Goal: Register for event/course

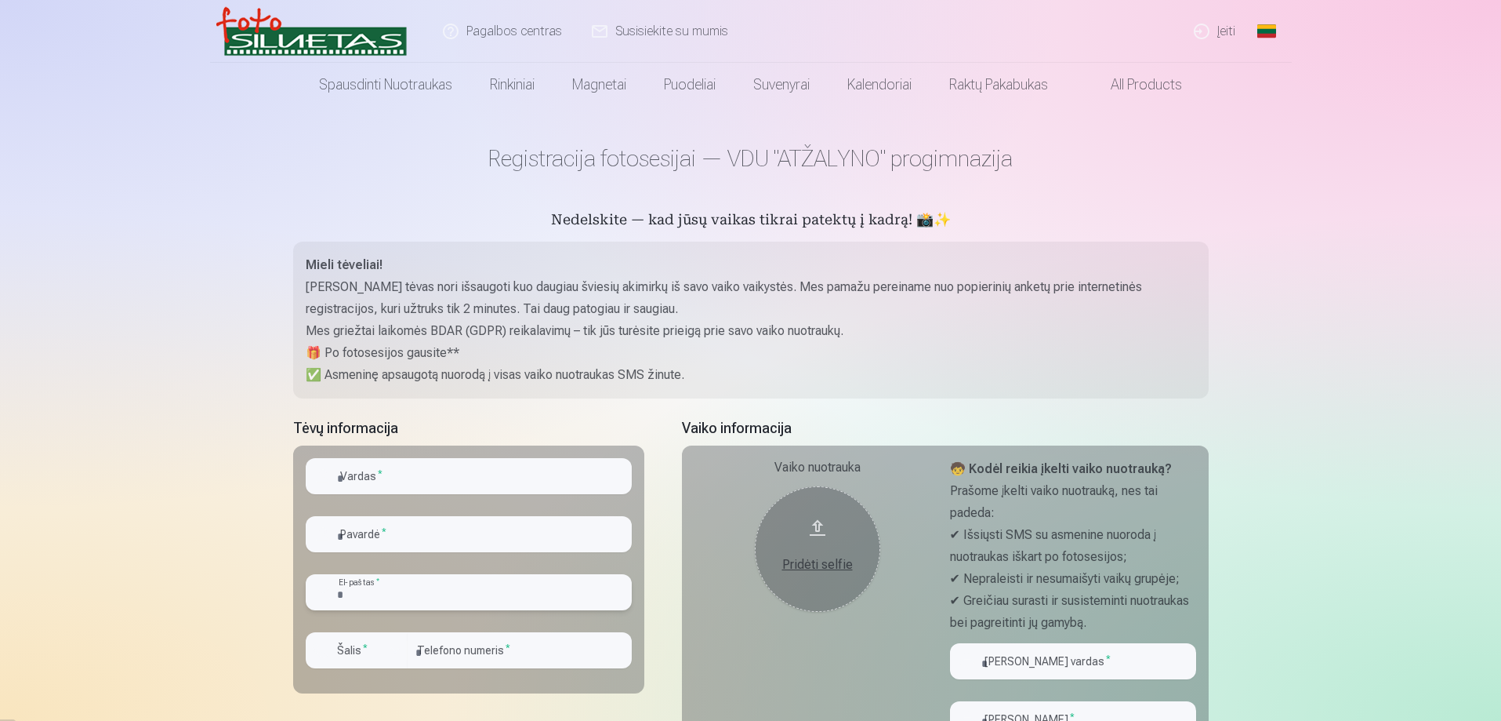
click at [438, 585] on input "email" at bounding box center [469, 592] width 326 height 36
click at [474, 546] on input "text" at bounding box center [469, 534] width 326 height 36
click at [431, 477] on input "text" at bounding box center [469, 476] width 326 height 36
click at [357, 585] on input "email" at bounding box center [469, 592] width 326 height 36
click at [465, 641] on input "number" at bounding box center [520, 650] width 224 height 36
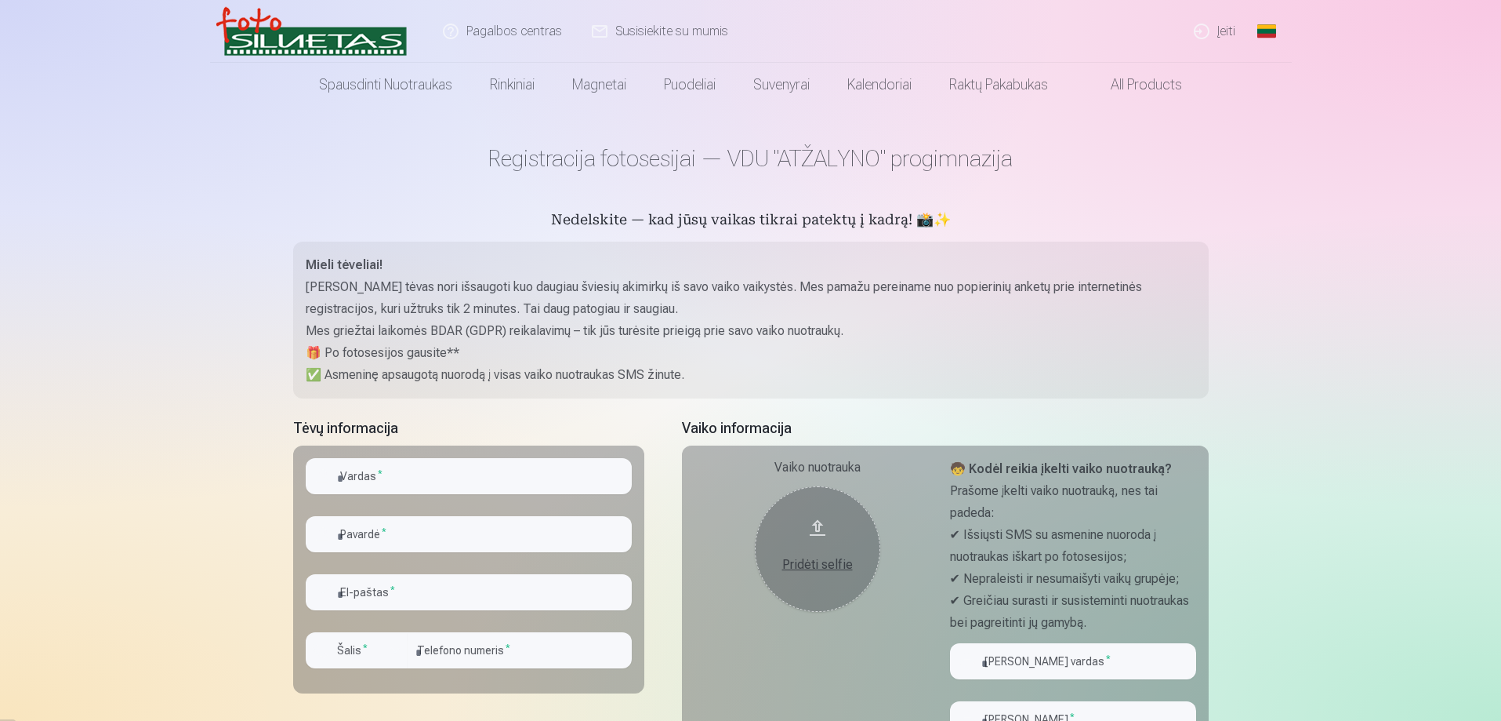
click at [760, 363] on p "🎁 Po fotosesijos gausite**" at bounding box center [751, 353] width 891 height 22
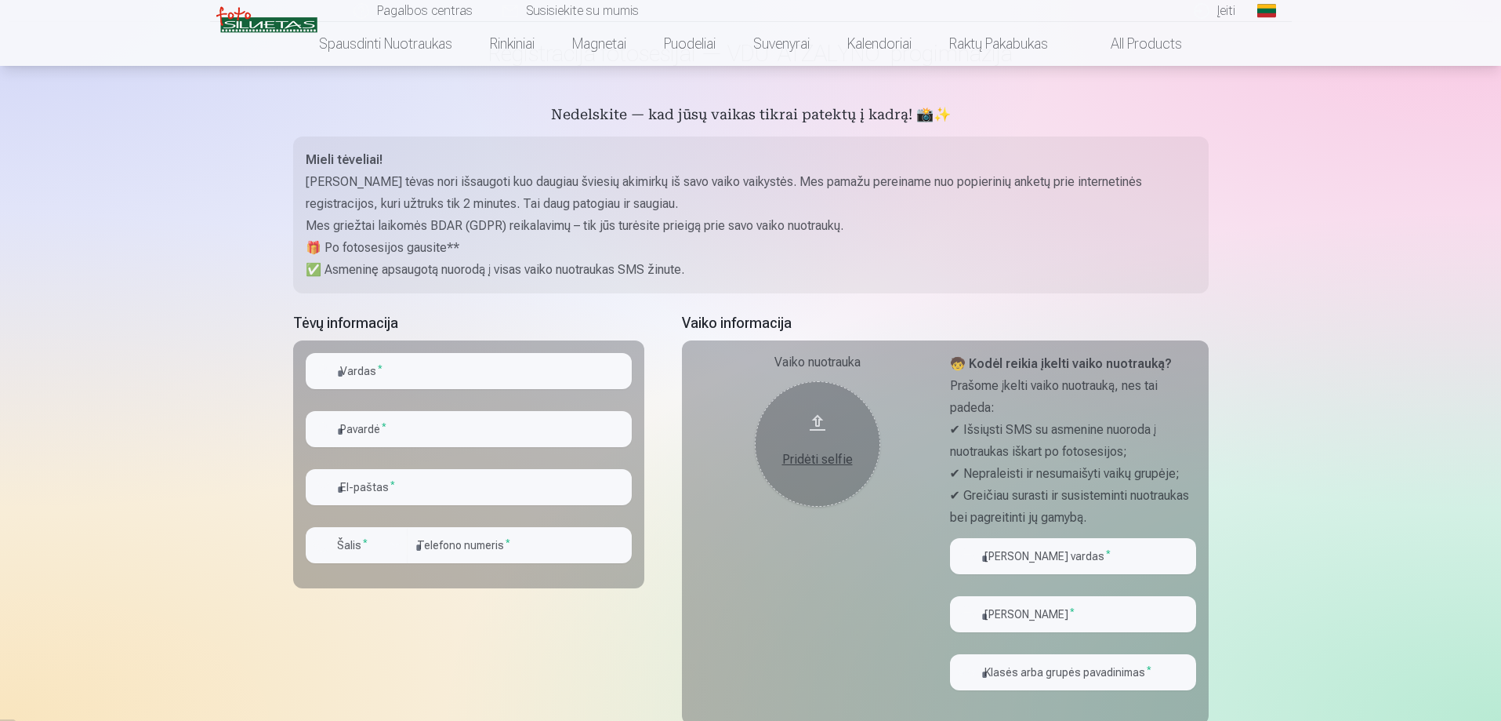
scroll to position [78, 0]
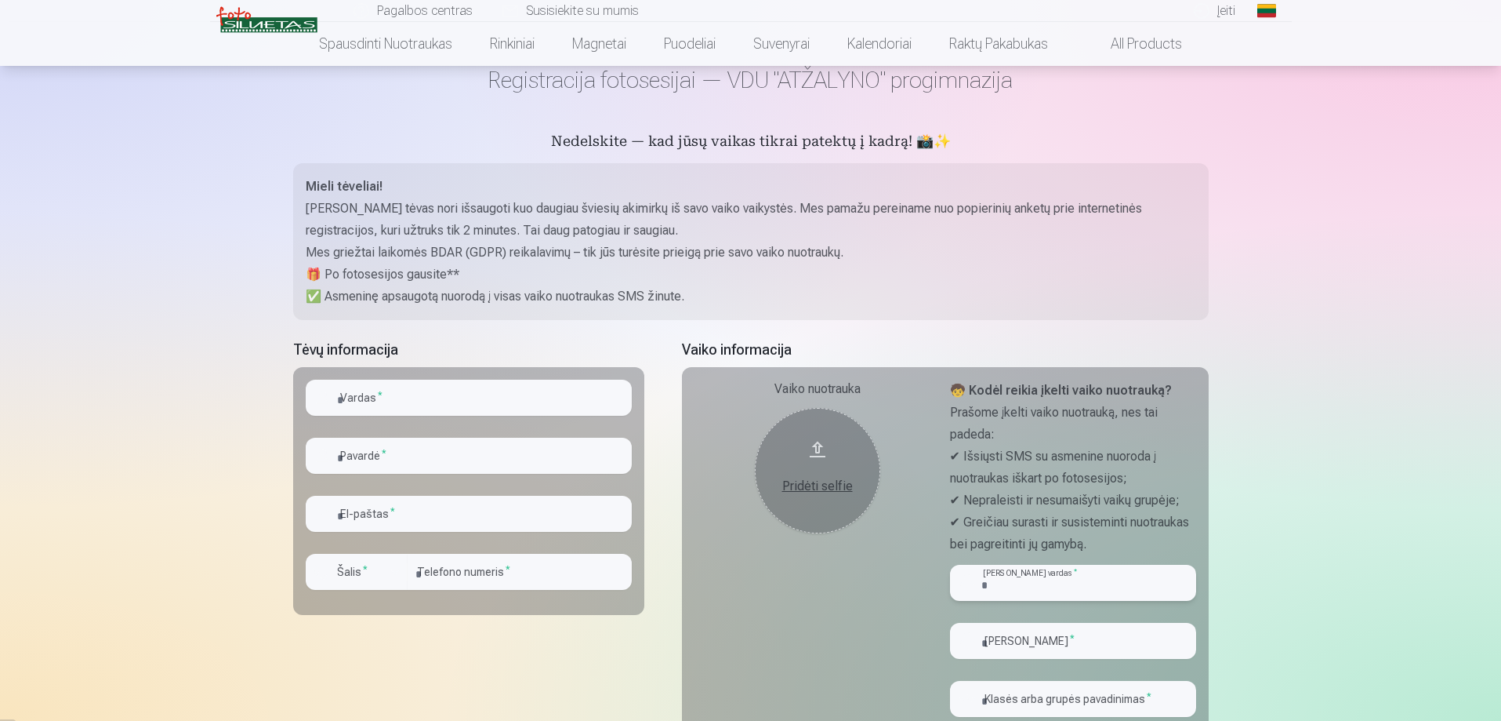
click at [1089, 589] on input "text" at bounding box center [1073, 583] width 246 height 36
click at [1152, 525] on p "✔ Greičiau surasti ir susisteminti nuotraukas bei pagreitinti jų gamybą." at bounding box center [1073, 533] width 246 height 44
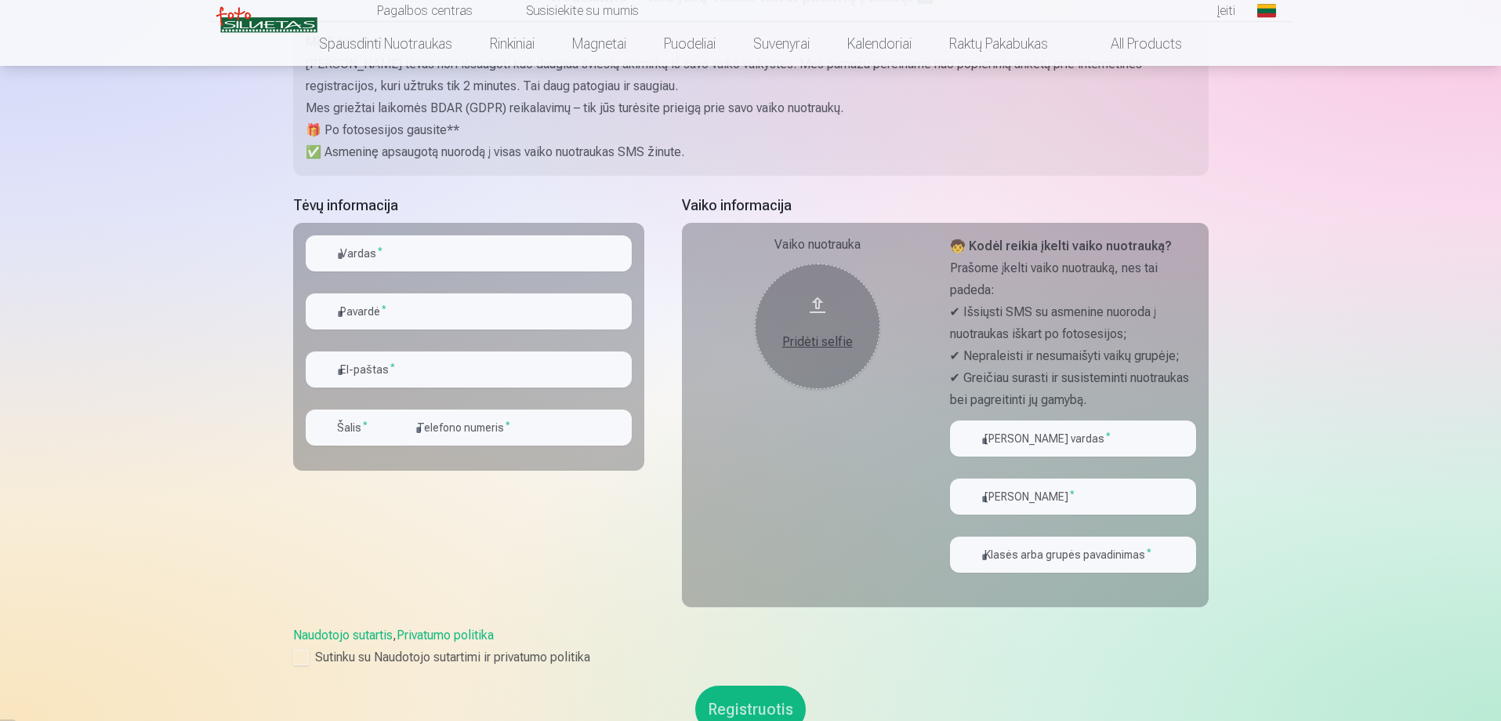
scroll to position [230, 0]
